Goal: Task Accomplishment & Management: Use online tool/utility

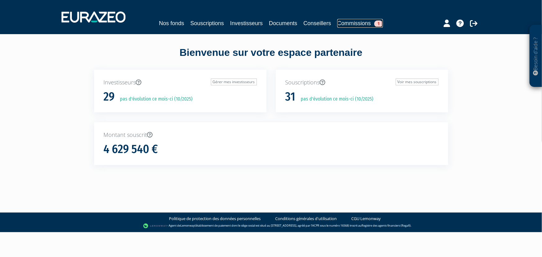
click at [359, 24] on link "Commissions 1" at bounding box center [360, 23] width 46 height 9
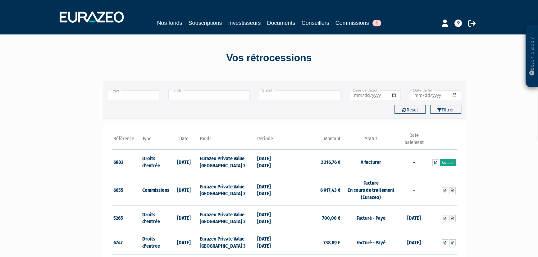
click at [449, 162] on link "Facturer" at bounding box center [448, 162] width 16 height 7
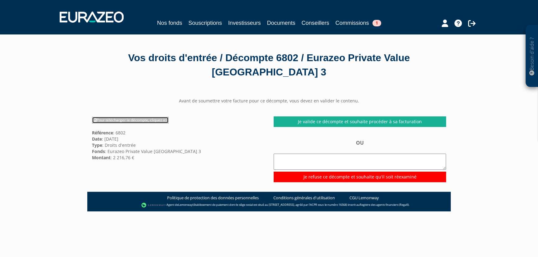
click at [130, 120] on link "Pour télécharger le décompte, cliquez ici" at bounding box center [130, 120] width 77 height 7
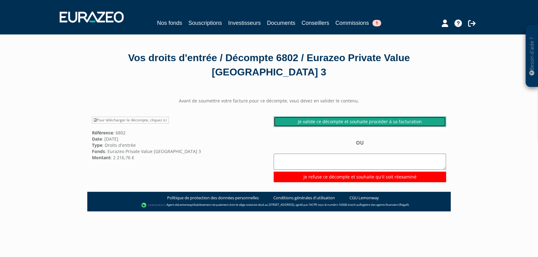
click at [357, 123] on link "Je valide ce décompte et souhaite procéder à sa facturation" at bounding box center [360, 121] width 172 height 11
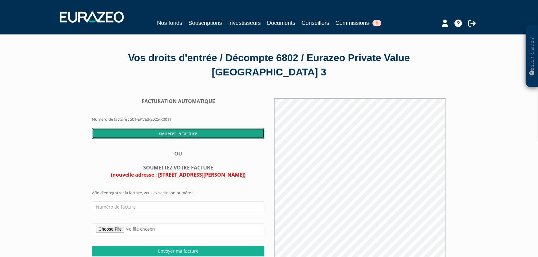
click at [186, 132] on input "Générer la facture" at bounding box center [178, 133] width 172 height 11
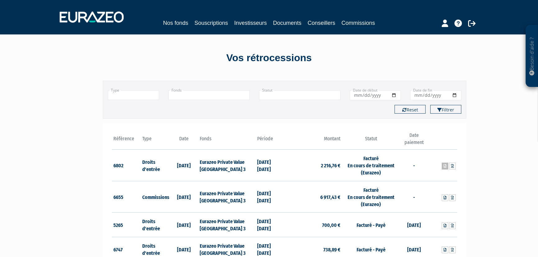
click at [443, 166] on icon at bounding box center [444, 166] width 3 height 4
click at [452, 167] on icon at bounding box center [452, 166] width 3 height 4
